Goal: Find specific page/section: Find specific page/section

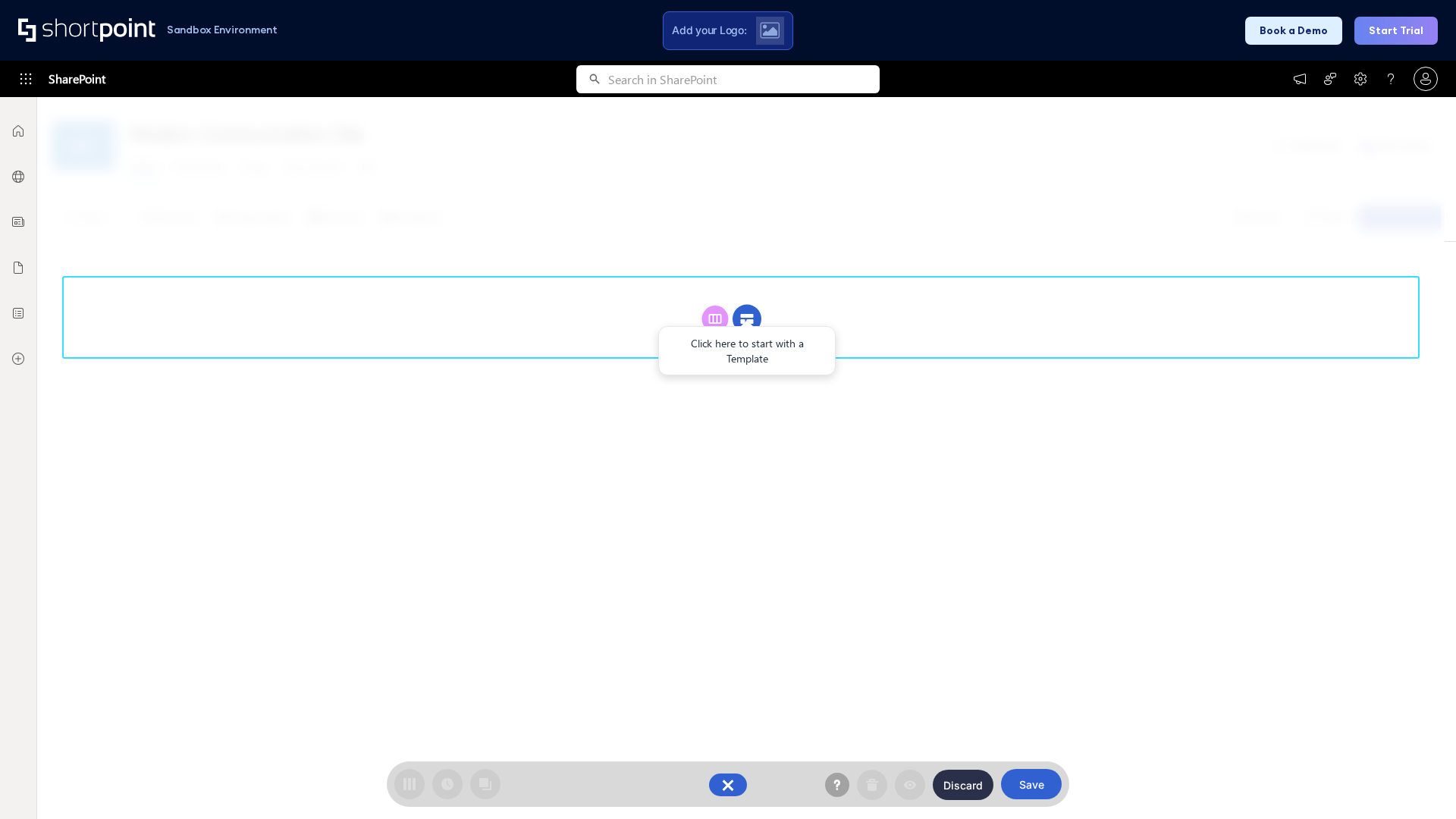
click at [747, 305] on circle at bounding box center [746, 319] width 28 height 28
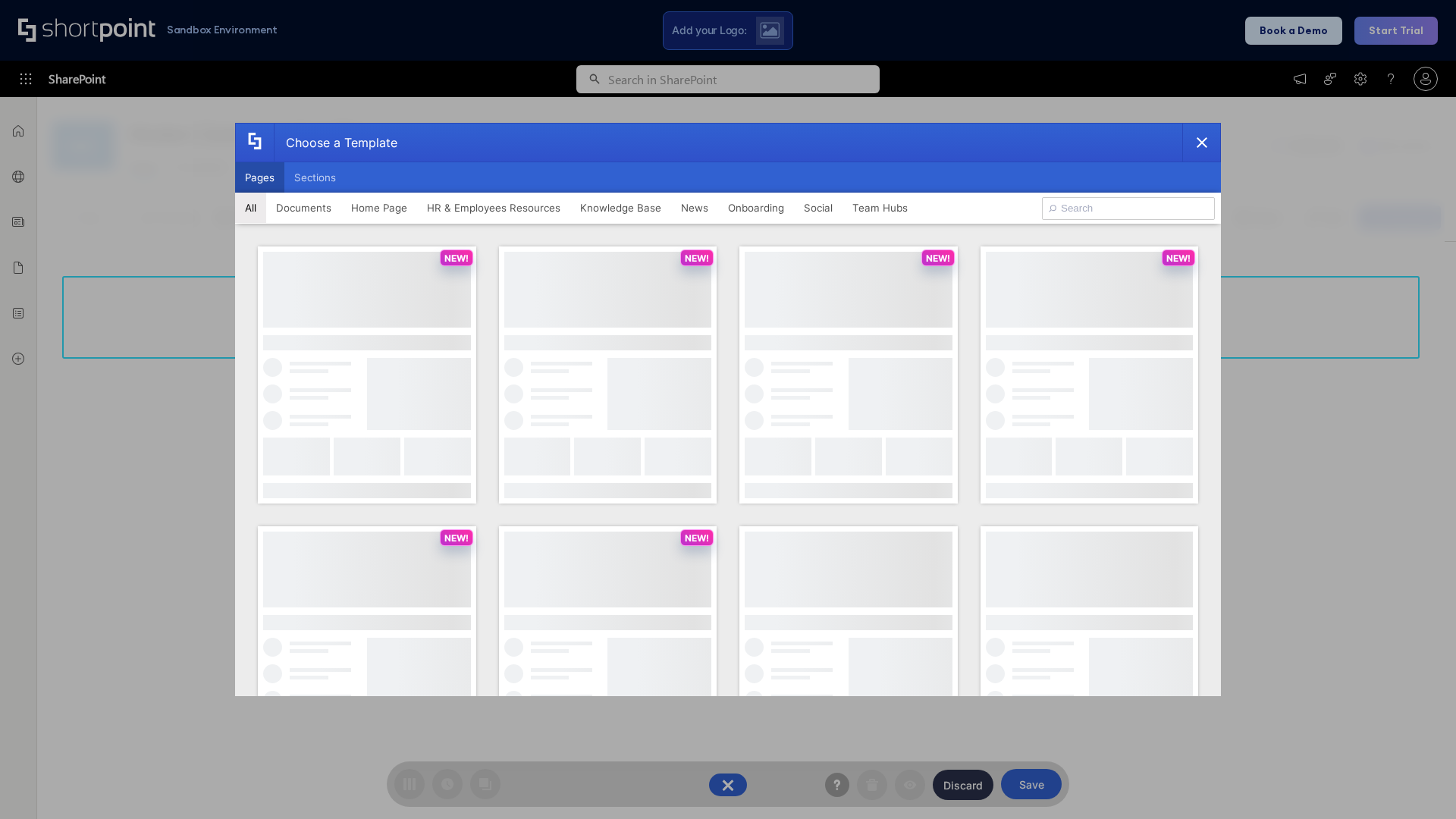
scroll to position [208, 0]
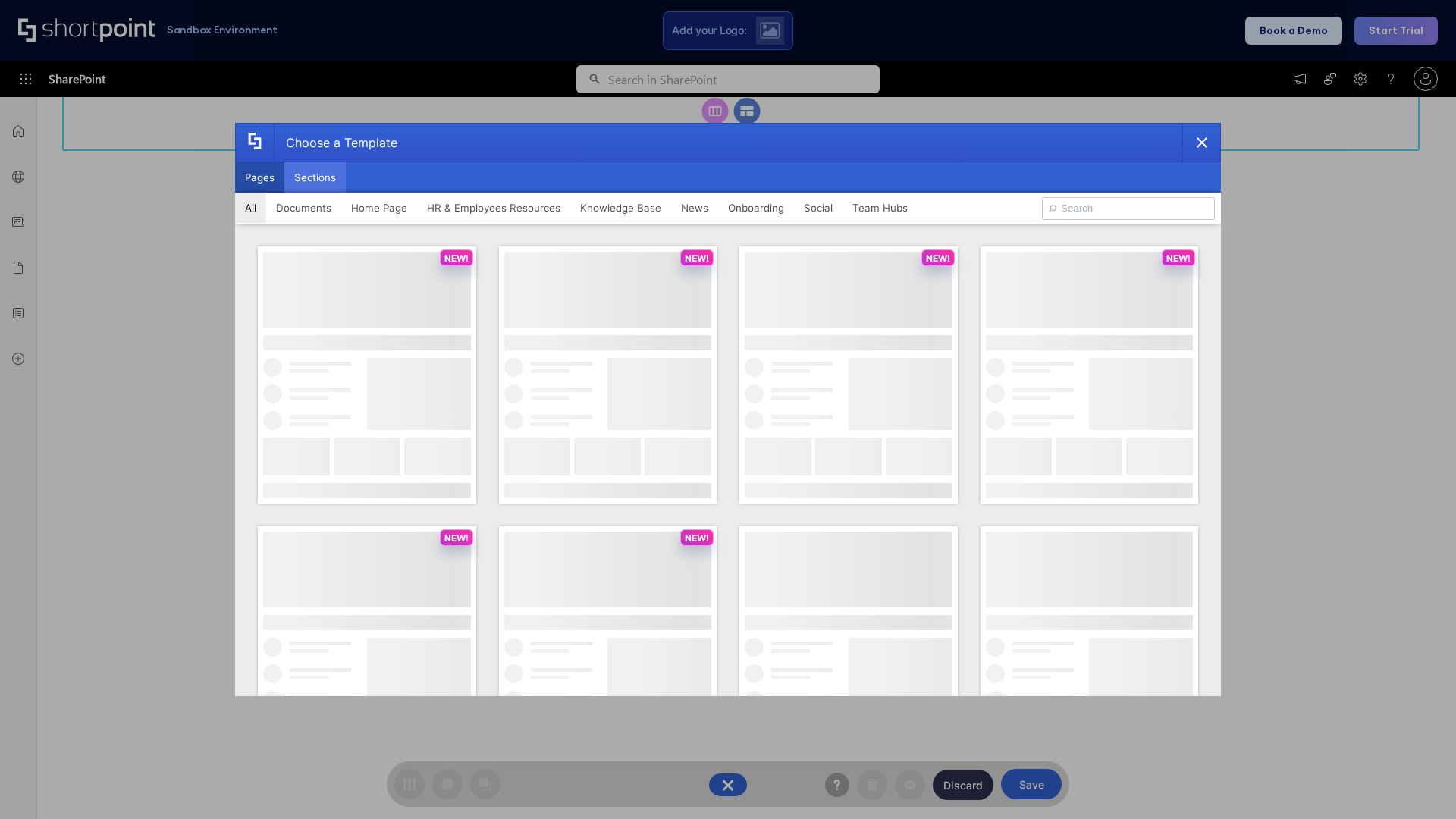
click at [315, 178] on button "Sections" at bounding box center [315, 177] width 62 height 30
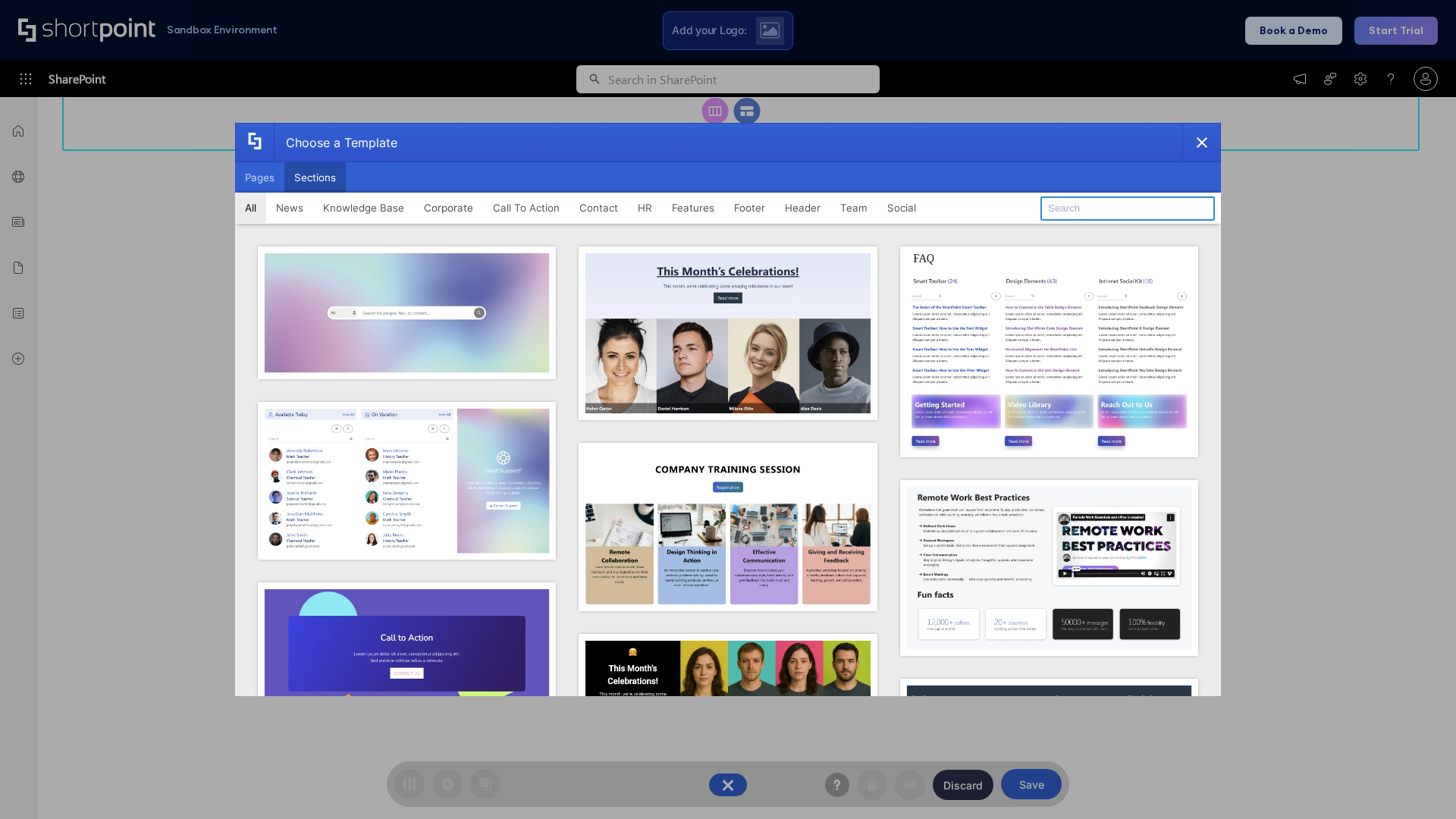
type input "HR Hub"
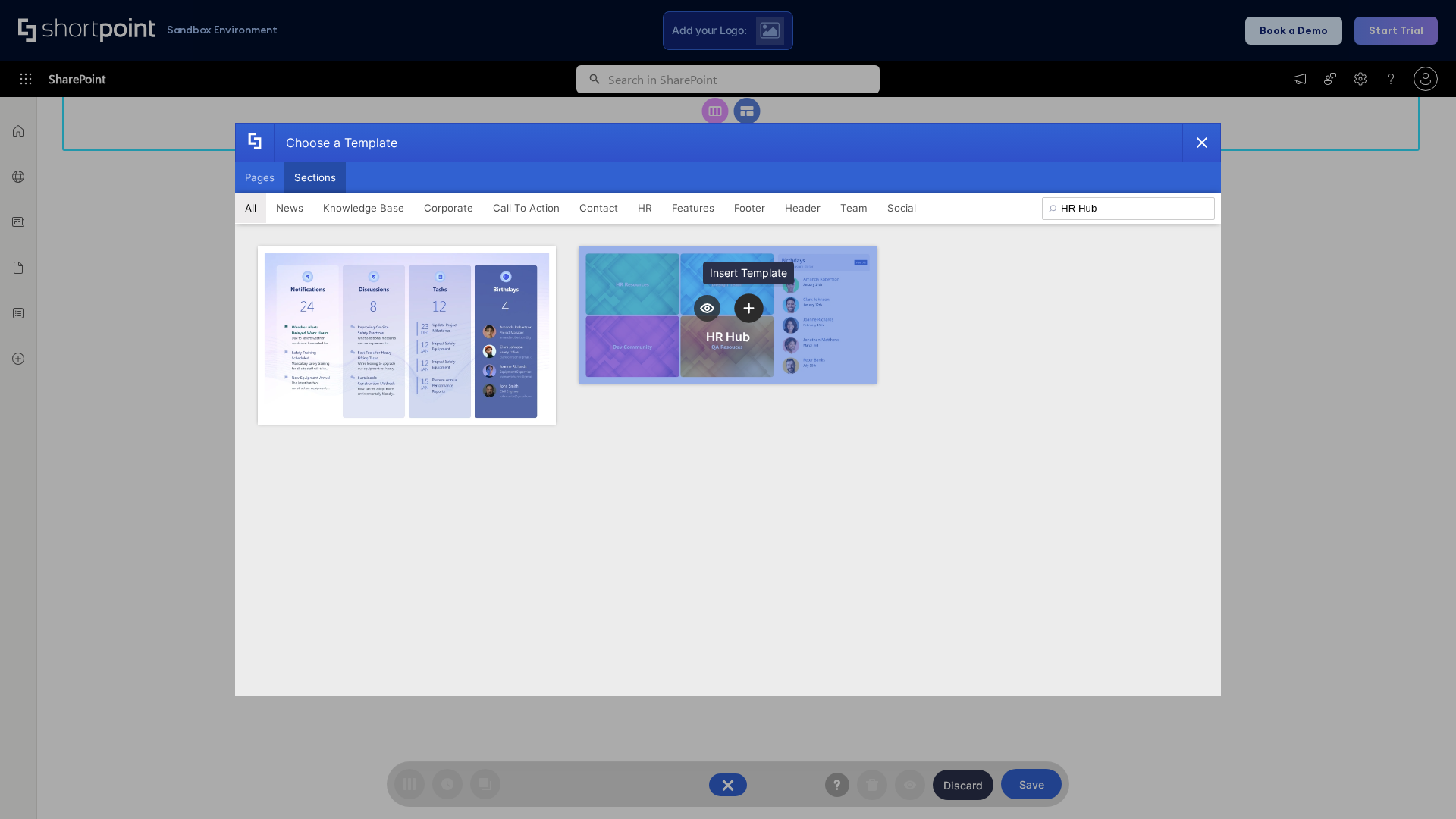
click at [749, 308] on icon "template selector" at bounding box center [748, 307] width 11 height 11
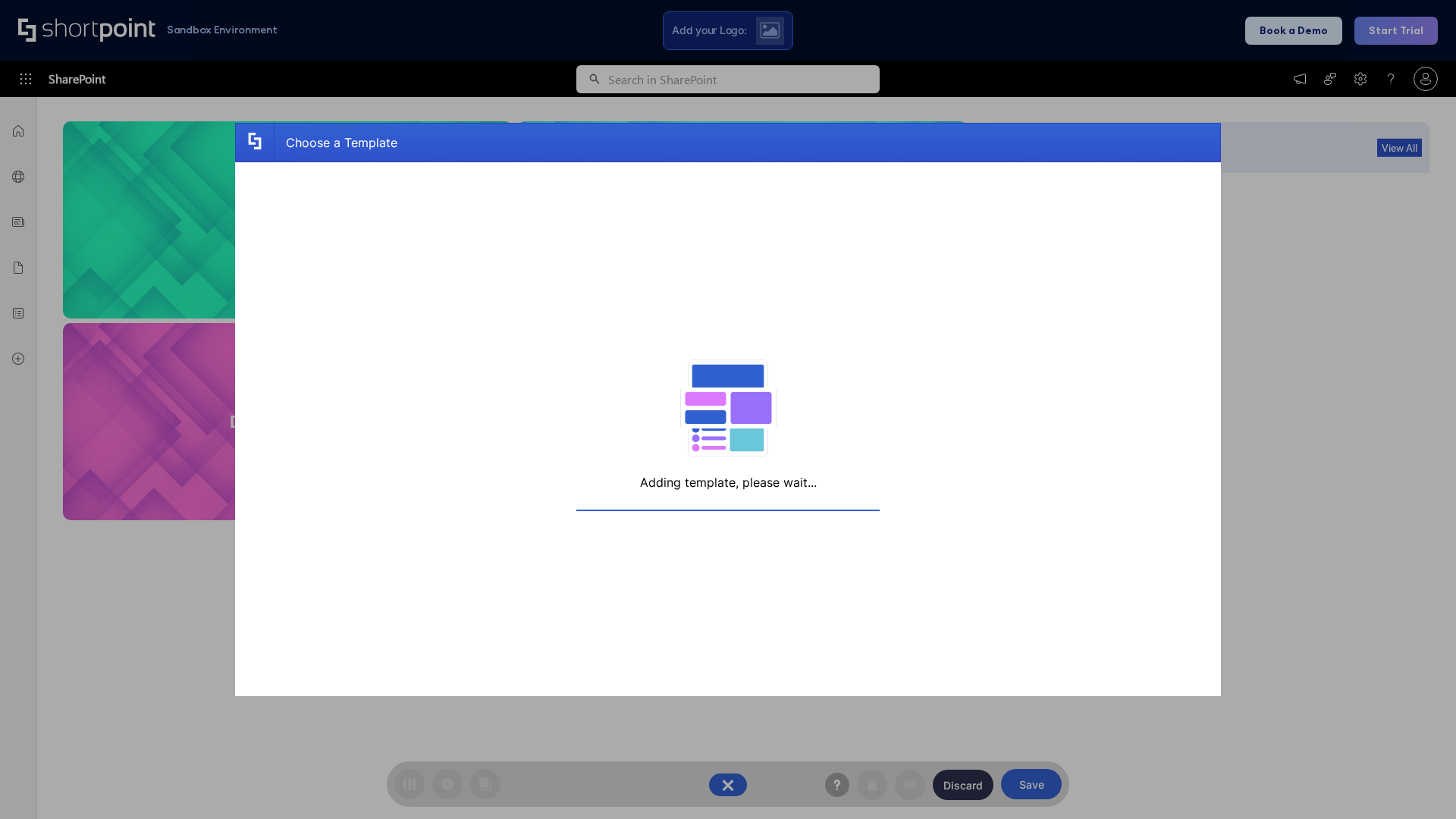
scroll to position [242, 0]
